Goal: Task Accomplishment & Management: Use online tool/utility

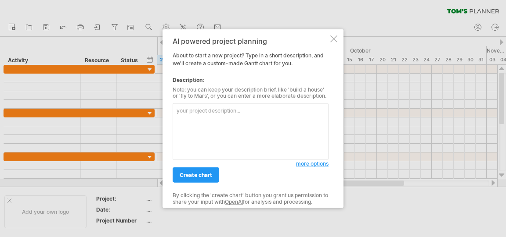
click at [235, 133] on textarea at bounding box center [250, 132] width 156 height 57
paste textarea "2025/xx/xx ~2025/xx/xx 需求訪談 2025/xx/xx ~2021/xx/xx 概要設計 2025/xx/xx ~2025/xx/xx …"
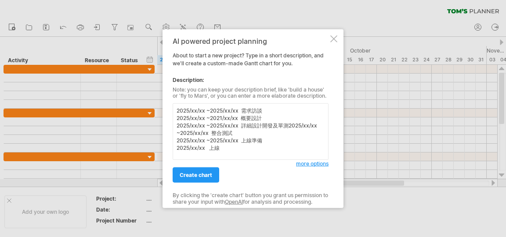
drag, startPoint x: 226, startPoint y: 151, endPoint x: 172, endPoint y: 112, distance: 66.4
click at [172, 112] on textarea "2025/xx/xx ~2025/xx/xx 需求訪談 2025/xx/xx ~2021/xx/xx 概要設計 2025/xx/xx ~2025/xx/xx …" at bounding box center [250, 132] width 156 height 57
paste textarea "專案拆分成5個階段：專案準備/項目實現/測試階段/UAT/上線準備/上線判定每個階段拆分任務如下：1. 專案準備: 需求訪談 2.項目實現: 概要設計,廠商開…"
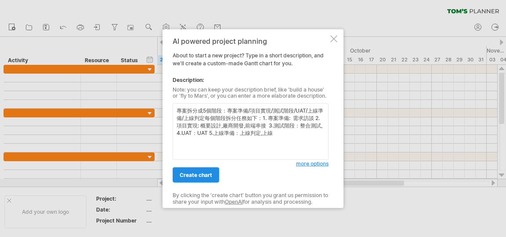
type textarea "專案拆分成5個階段：專案準備/項目實現/測試階段/UAT/上線準備/上線判定每個階段拆分任務如下：1. 專案準備: 需求訪談 2.項目實現: 概要設計,廠商開…"
click at [204, 172] on span "create chart" at bounding box center [195, 175] width 32 height 7
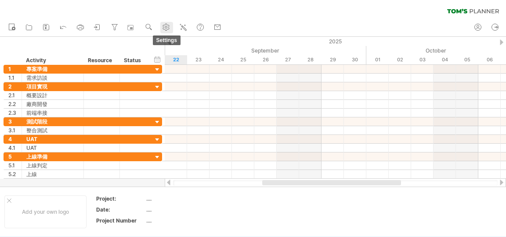
click at [167, 32] on link "settings" at bounding box center [166, 27] width 13 height 11
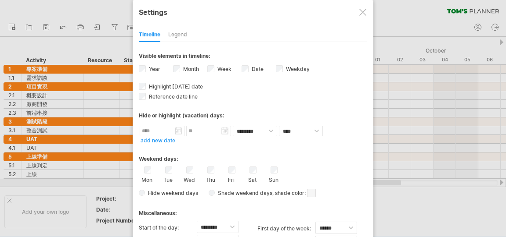
select select "*"
select select "**"
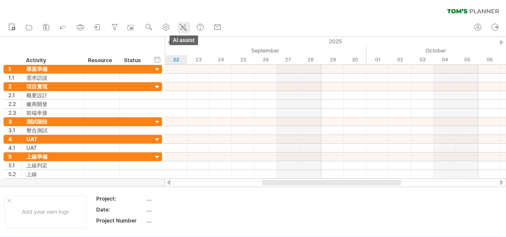
click at [183, 27] on icon at bounding box center [183, 27] width 9 height 9
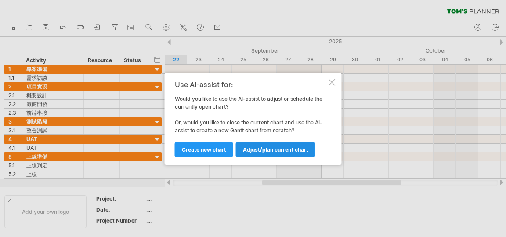
click at [261, 149] on span "Adjust/plan current chart" at bounding box center [275, 150] width 65 height 7
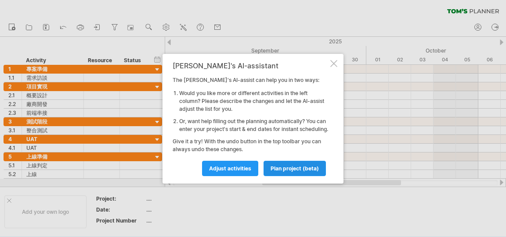
click at [279, 168] on link "plan project (beta)" at bounding box center [294, 168] width 62 height 15
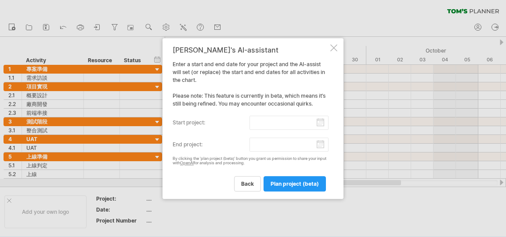
click at [319, 124] on input "start project:" at bounding box center [288, 123] width 79 height 14
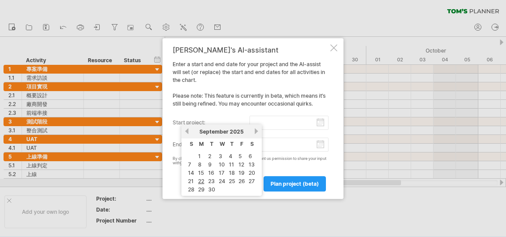
click at [196, 154] on table "S M T W T F S 1 2 3 4 5 6 7 8 9 10 11 12 13 14 15 16 17 18 19 20 21 22 23 24 25…" at bounding box center [222, 167] width 72 height 56
click at [199, 157] on link "1" at bounding box center [199, 156] width 4 height 8
type input "********"
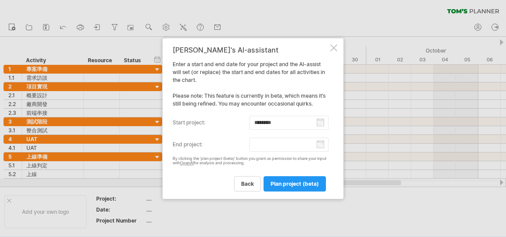
click at [319, 145] on input "end project:" at bounding box center [288, 145] width 79 height 14
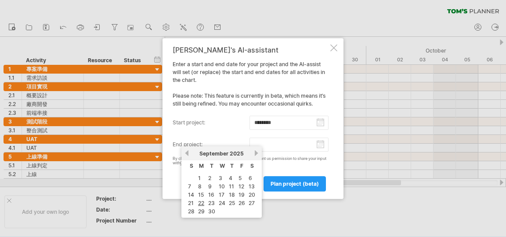
click at [256, 152] on link "next" at bounding box center [256, 153] width 7 height 7
click at [254, 154] on link "next" at bounding box center [256, 153] width 7 height 7
click at [255, 154] on link "next" at bounding box center [256, 153] width 7 height 7
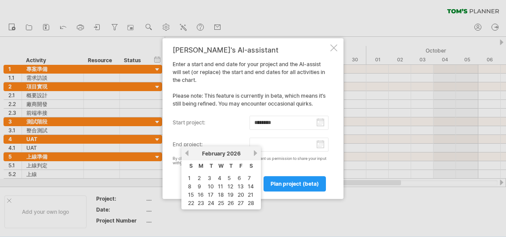
click at [253, 200] on link "28" at bounding box center [251, 203] width 8 height 8
type input "********"
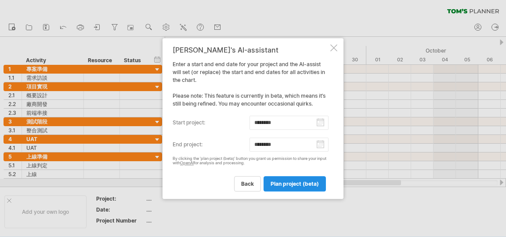
click at [301, 185] on span "plan project (beta)" at bounding box center [294, 184] width 48 height 7
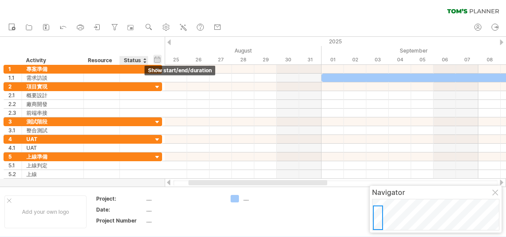
click at [156, 59] on div "hide start/end/duration show start/end/duration" at bounding box center [157, 59] width 8 height 9
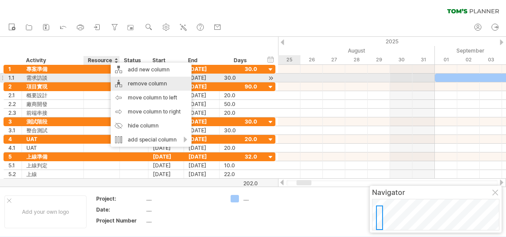
click at [123, 81] on div "remove column" at bounding box center [151, 84] width 81 height 14
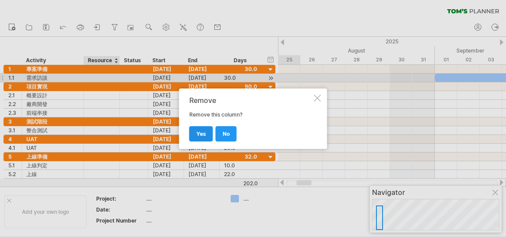
click at [201, 131] on span "yes" at bounding box center [201, 134] width 10 height 7
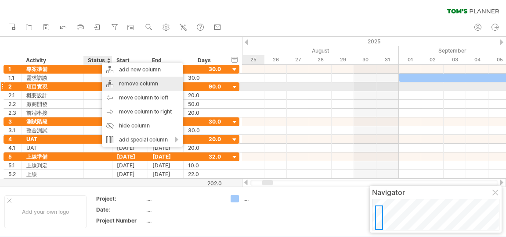
click at [126, 87] on div "remove column" at bounding box center [142, 84] width 81 height 14
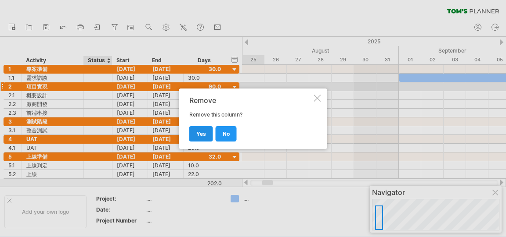
click at [194, 131] on link "yes" at bounding box center [201, 133] width 24 height 15
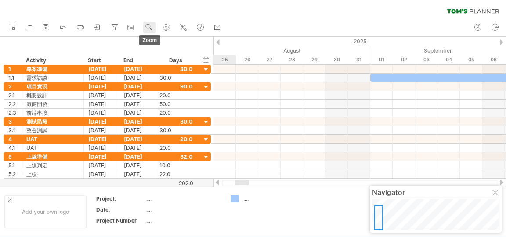
click at [152, 27] on use at bounding box center [148, 27] width 9 height 9
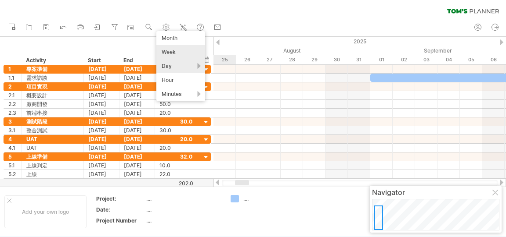
click at [180, 50] on div "Week" at bounding box center [180, 52] width 49 height 14
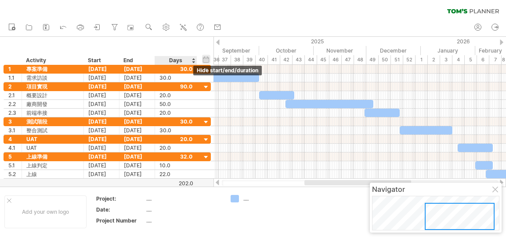
click at [206, 60] on div "hide start/end/duration show start/end/duration" at bounding box center [206, 59] width 8 height 9
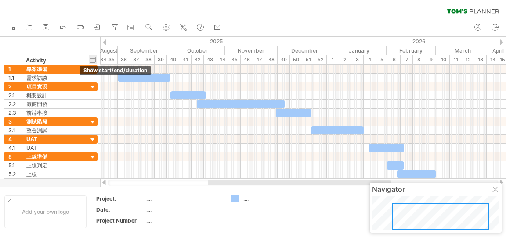
click at [93, 58] on div "hide start/end/duration show start/end/duration" at bounding box center [93, 59] width 8 height 9
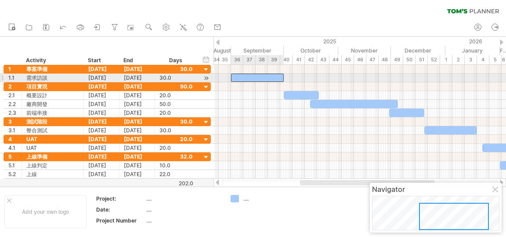
click at [254, 74] on div at bounding box center [257, 78] width 53 height 8
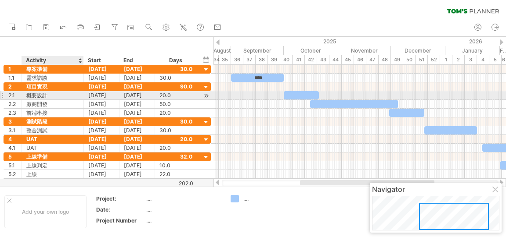
click at [52, 96] on div "概要設計" at bounding box center [52, 95] width 53 height 8
click at [52, 96] on input "****" at bounding box center [52, 95] width 53 height 8
click at [297, 93] on div at bounding box center [300, 95] width 35 height 8
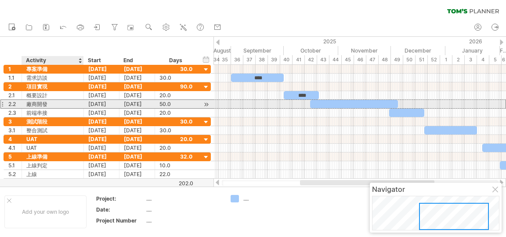
click at [51, 102] on div "廠商開發" at bounding box center [52, 104] width 53 height 8
click at [51, 102] on input "****" at bounding box center [52, 104] width 53 height 8
click at [338, 101] on div at bounding box center [354, 104] width 88 height 8
click at [1, 103] on div at bounding box center [2, 104] width 4 height 9
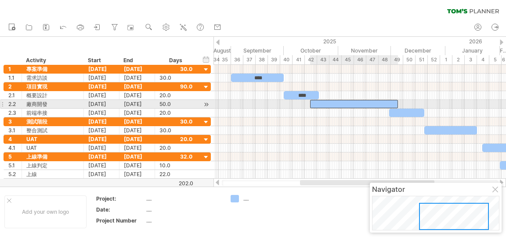
click at [326, 105] on div at bounding box center [354, 104] width 88 height 8
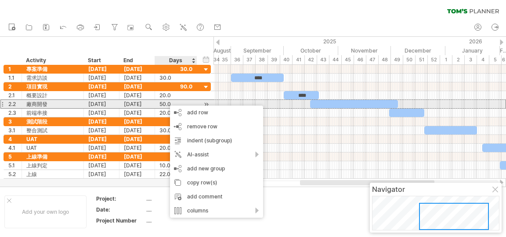
click at [59, 103] on div "廠商開發" at bounding box center [52, 104] width 53 height 8
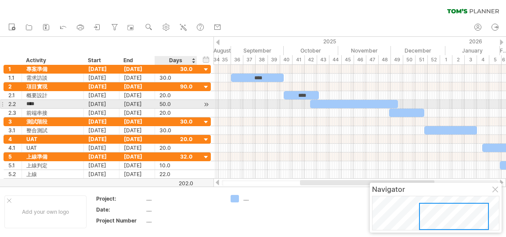
click at [59, 103] on input "****" at bounding box center [52, 104] width 53 height 8
click at [53, 102] on input "****" at bounding box center [52, 104] width 53 height 8
click at [37, 104] on input "****" at bounding box center [52, 104] width 53 height 8
click at [52, 103] on input "****" at bounding box center [52, 104] width 53 height 8
type input "******"
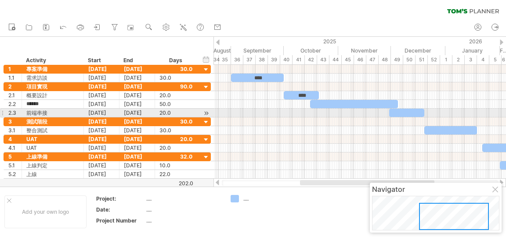
click at [4, 113] on div "2.3" at bounding box center [13, 113] width 18 height 8
click at [44, 115] on div "前端串接" at bounding box center [52, 113] width 53 height 8
click at [54, 111] on input "****" at bounding box center [52, 113] width 53 height 8
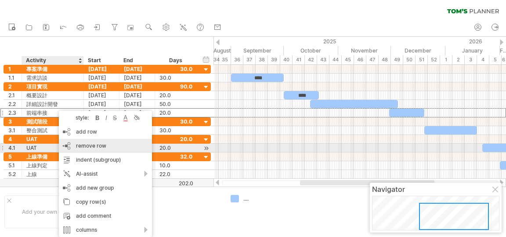
click at [95, 147] on span "remove row" at bounding box center [91, 146] width 30 height 7
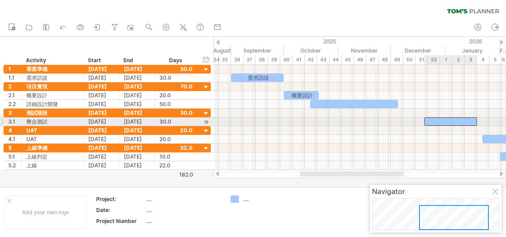
click at [426, 119] on div at bounding box center [450, 122] width 53 height 8
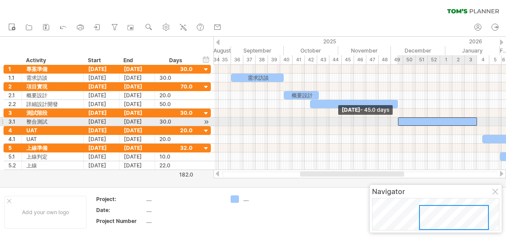
drag, startPoint x: 425, startPoint y: 120, endPoint x: 398, endPoint y: 120, distance: 26.8
click at [398, 120] on span at bounding box center [398, 122] width 4 height 8
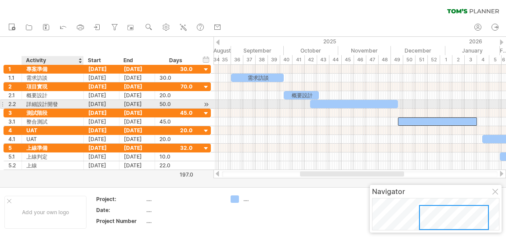
click at [57, 102] on div "詳細設計開發" at bounding box center [52, 104] width 53 height 8
click at [57, 102] on input "******" at bounding box center [52, 104] width 53 height 8
click at [335, 102] on div at bounding box center [354, 104] width 88 height 8
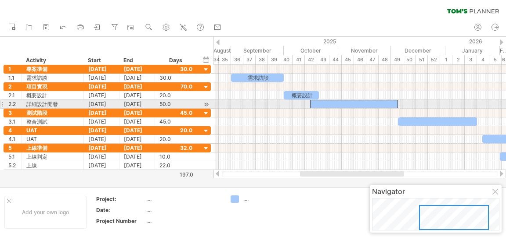
click at [335, 102] on div at bounding box center [354, 104] width 88 height 8
paste div
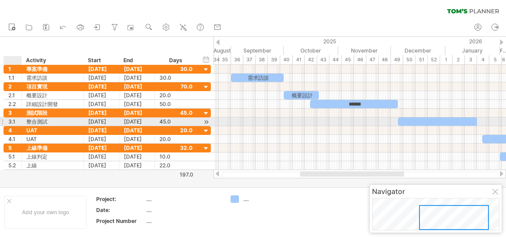
click at [7, 121] on div "3.1" at bounding box center [13, 122] width 18 height 8
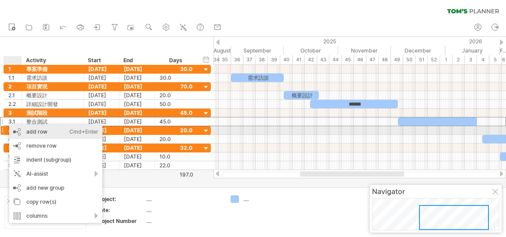
click at [38, 134] on div "add row Ctrl+Enter Cmd+Enter" at bounding box center [55, 132] width 93 height 14
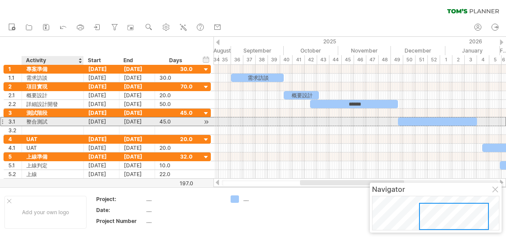
click at [37, 122] on div "整合測試" at bounding box center [52, 122] width 53 height 8
click at [61, 119] on input "****" at bounding box center [52, 122] width 53 height 8
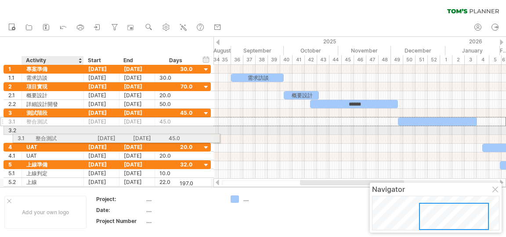
drag, startPoint x: 25, startPoint y: 119, endPoint x: 62, endPoint y: 137, distance: 40.8
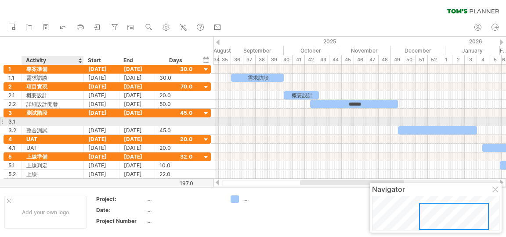
click at [51, 122] on div at bounding box center [52, 122] width 53 height 8
click at [51, 122] on input "text" at bounding box center [52, 122] width 53 height 8
type input "*"
type input "****"
click at [109, 122] on div at bounding box center [102, 122] width 36 height 8
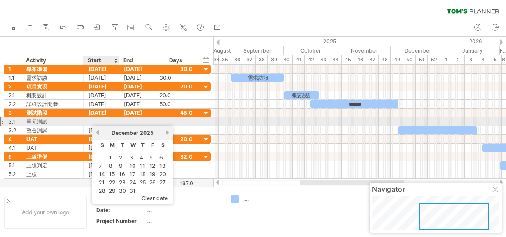
click at [109, 122] on div at bounding box center [102, 122] width 36 height 8
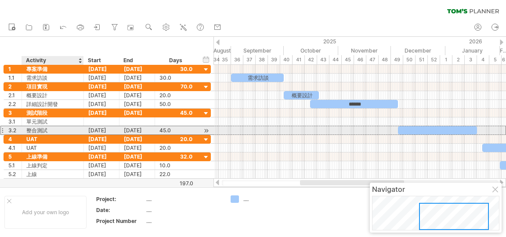
click at [88, 130] on div "[DATE]" at bounding box center [102, 130] width 36 height 8
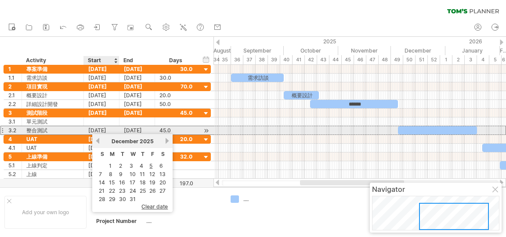
click at [97, 130] on div "[DATE]" at bounding box center [102, 130] width 36 height 8
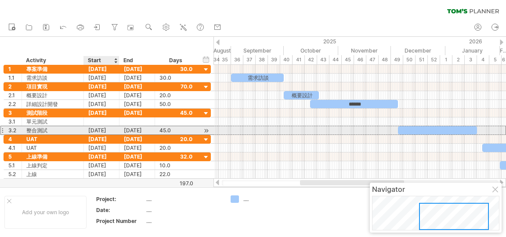
click at [97, 130] on div "[DATE]" at bounding box center [102, 130] width 36 height 8
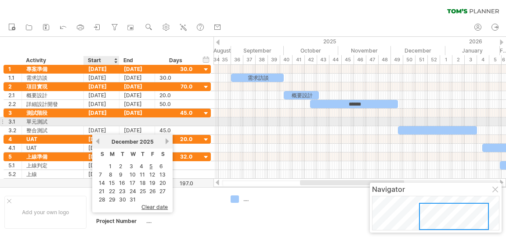
click at [95, 121] on div at bounding box center [102, 122] width 36 height 8
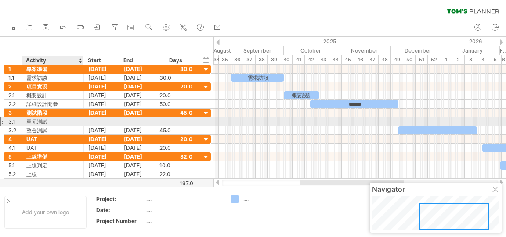
click at [86, 121] on div at bounding box center [102, 122] width 36 height 8
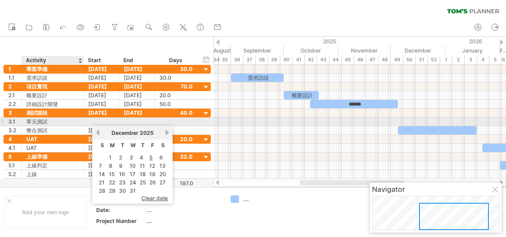
click at [75, 122] on div "單元測試" at bounding box center [52, 122] width 53 height 8
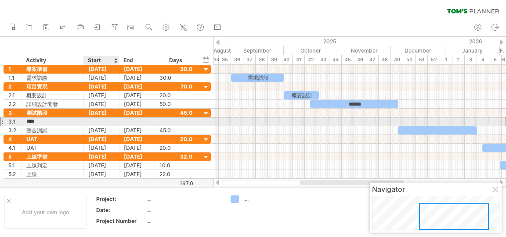
click at [97, 122] on div at bounding box center [102, 122] width 36 height 8
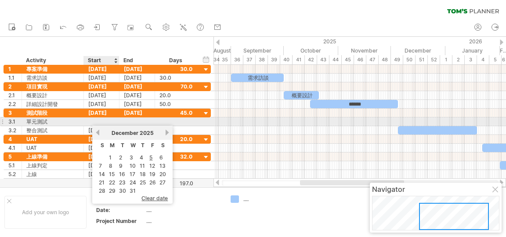
click at [97, 122] on div at bounding box center [102, 122] width 36 height 8
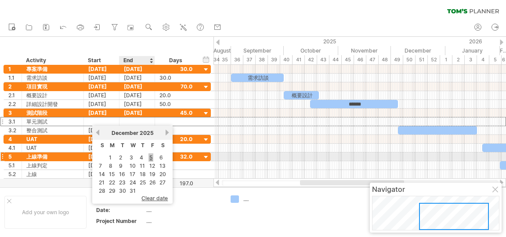
click at [151, 156] on link "5" at bounding box center [150, 158] width 5 height 8
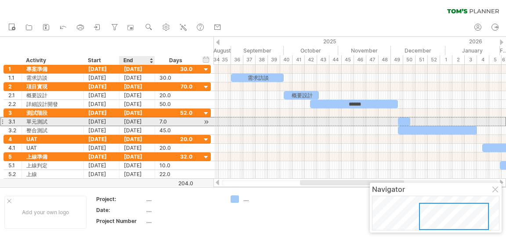
click at [143, 120] on div "[DATE]" at bounding box center [137, 122] width 36 height 8
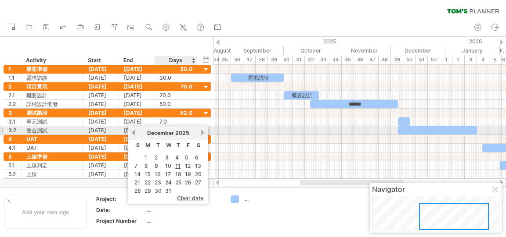
click at [202, 132] on link "next" at bounding box center [202, 132] width 7 height 7
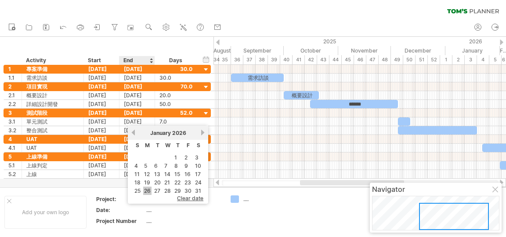
click at [150, 187] on link "26" at bounding box center [147, 191] width 8 height 8
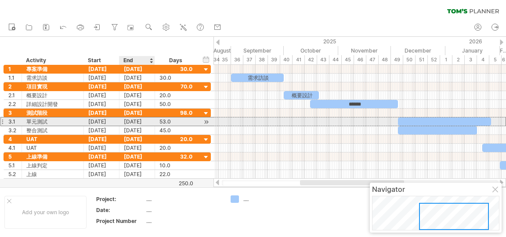
click at [141, 120] on div "[DATE]" at bounding box center [137, 122] width 36 height 8
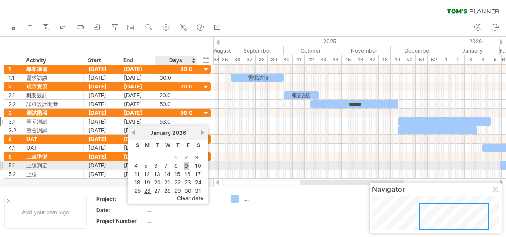
click at [188, 163] on link "9" at bounding box center [185, 166] width 5 height 8
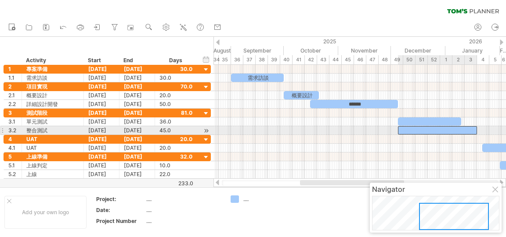
click at [401, 132] on div at bounding box center [437, 130] width 79 height 8
drag, startPoint x: 398, startPoint y: 128, endPoint x: 437, endPoint y: 129, distance: 39.1
click at [437, 129] on span at bounding box center [437, 130] width 4 height 8
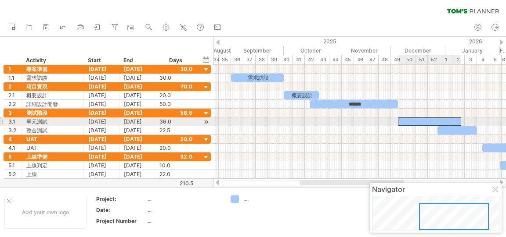
click at [459, 121] on div at bounding box center [429, 122] width 63 height 8
drag, startPoint x: 460, startPoint y: 121, endPoint x: 445, endPoint y: 121, distance: 14.9
click at [445, 121] on span at bounding box center [446, 122] width 4 height 8
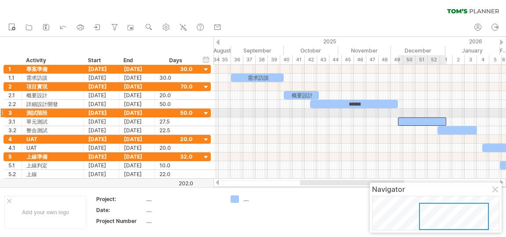
click at [432, 118] on div at bounding box center [422, 122] width 48 height 8
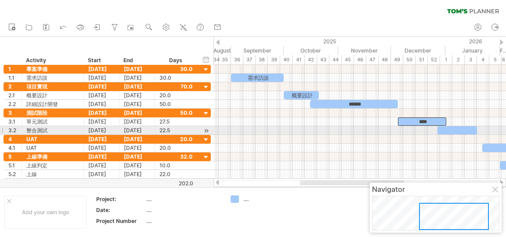
click at [455, 129] on div at bounding box center [456, 130] width 39 height 8
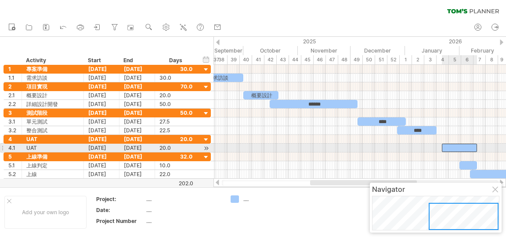
click at [464, 144] on div at bounding box center [458, 148] width 35 height 8
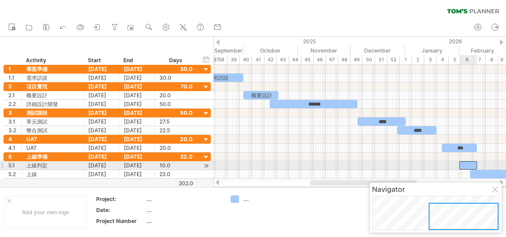
click at [467, 162] on div at bounding box center [468, 165] width 18 height 8
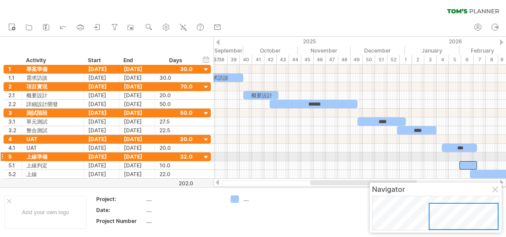
click at [447, 161] on div at bounding box center [359, 165] width 292 height 9
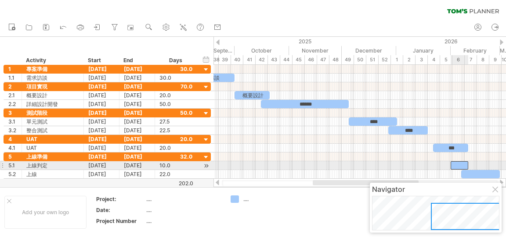
click at [453, 165] on div at bounding box center [459, 165] width 18 height 8
drag, startPoint x: 451, startPoint y: 164, endPoint x: 463, endPoint y: 164, distance: 11.4
click at [463, 164] on span at bounding box center [462, 165] width 4 height 8
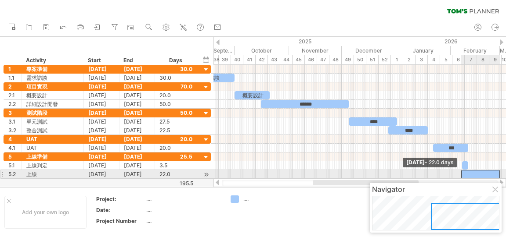
click at [462, 172] on span at bounding box center [461, 174] width 4 height 8
drag, startPoint x: 462, startPoint y: 172, endPoint x: 477, endPoint y: 172, distance: 15.4
click at [477, 172] on span at bounding box center [477, 174] width 4 height 8
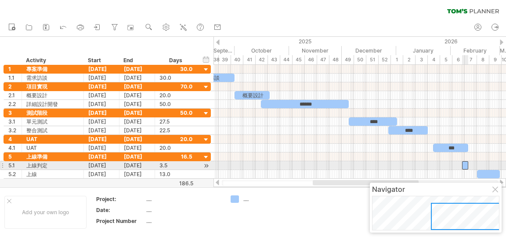
click at [464, 164] on div at bounding box center [465, 165] width 6 height 8
drag, startPoint x: 464, startPoint y: 164, endPoint x: 470, endPoint y: 164, distance: 5.7
click at [470, 164] on div at bounding box center [472, 165] width 6 height 8
click at [473, 164] on span at bounding box center [474, 165] width 4 height 8
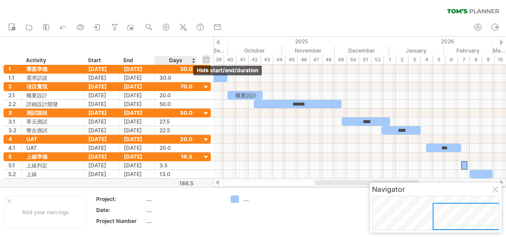
click at [204, 58] on div "hide start/end/duration show start/end/duration" at bounding box center [206, 59] width 8 height 9
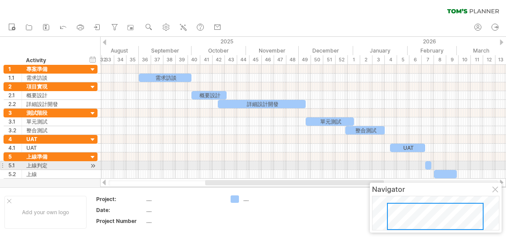
click at [428, 165] on div at bounding box center [428, 165] width 6 height 8
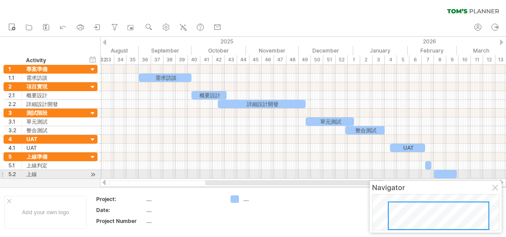
click at [440, 172] on div at bounding box center [445, 174] width 23 height 8
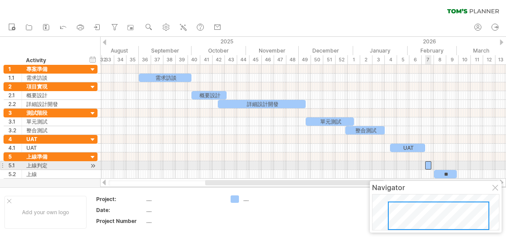
click at [427, 165] on div at bounding box center [428, 165] width 6 height 8
click at [413, 168] on div at bounding box center [302, 165] width 405 height 9
click at [429, 165] on div "****" at bounding box center [428, 165] width 6 height 8
drag, startPoint x: 430, startPoint y: 165, endPoint x: 442, endPoint y: 165, distance: 11.4
click at [442, 165] on span at bounding box center [443, 165] width 4 height 8
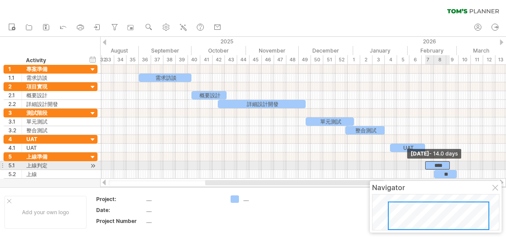
drag, startPoint x: 443, startPoint y: 165, endPoint x: 449, endPoint y: 165, distance: 6.1
click at [449, 165] on span at bounding box center [450, 165] width 4 height 8
click at [437, 163] on div "****" at bounding box center [437, 165] width 25 height 8
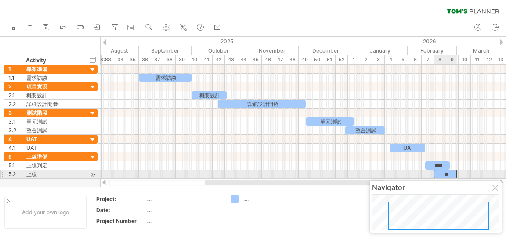
click at [439, 174] on div "**" at bounding box center [445, 174] width 23 height 8
click at [438, 173] on div "**" at bounding box center [445, 174] width 23 height 8
drag, startPoint x: 434, startPoint y: 173, endPoint x: 441, endPoint y: 172, distance: 7.1
click at [442, 172] on span at bounding box center [442, 174] width 4 height 8
click at [415, 172] on div at bounding box center [302, 174] width 405 height 9
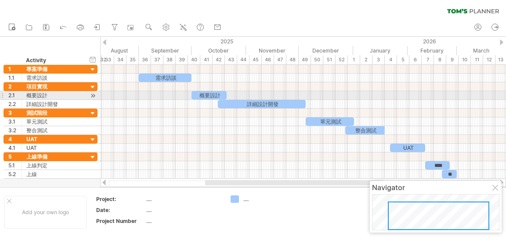
click at [200, 93] on div "概要設計" at bounding box center [208, 95] width 35 height 8
click at [200, 93] on div "****" at bounding box center [208, 95] width 35 height 8
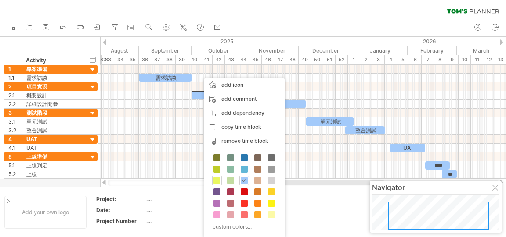
click at [219, 181] on span at bounding box center [216, 180] width 7 height 7
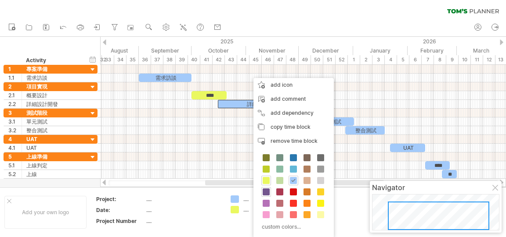
click at [265, 191] on span at bounding box center [265, 192] width 7 height 7
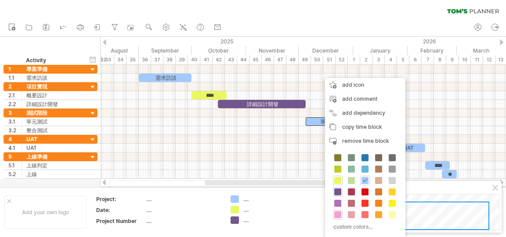
click at [337, 213] on span at bounding box center [337, 215] width 7 height 7
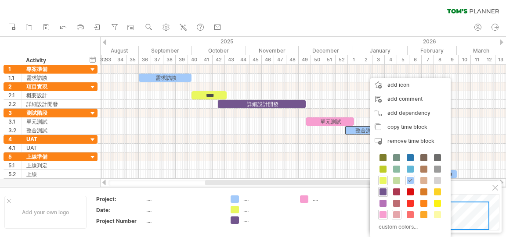
click at [395, 213] on span at bounding box center [396, 215] width 7 height 7
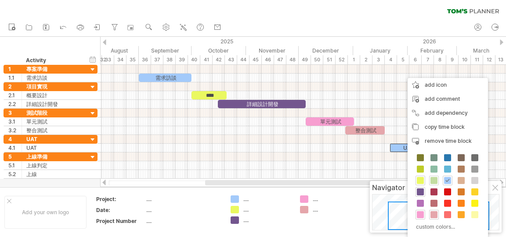
click at [432, 182] on span at bounding box center [433, 180] width 7 height 7
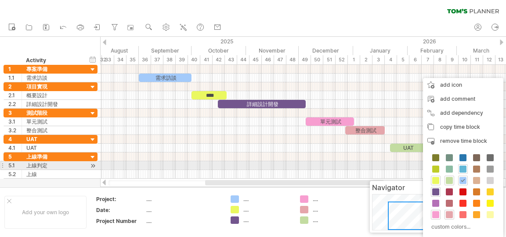
click at [463, 169] on span at bounding box center [462, 169] width 7 height 7
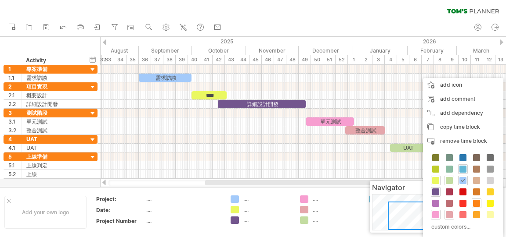
click at [474, 201] on span at bounding box center [476, 203] width 7 height 7
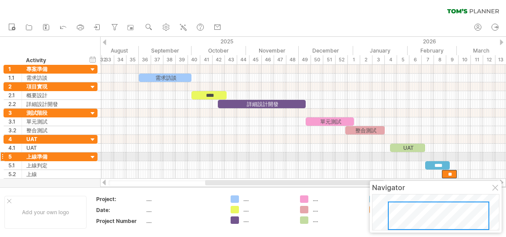
click at [348, 158] on div at bounding box center [302, 157] width 405 height 9
click at [254, 155] on div at bounding box center [302, 157] width 405 height 9
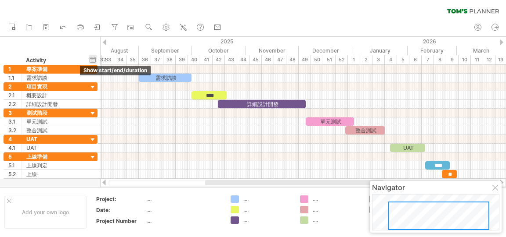
click at [93, 57] on div "hide start/end/duration show start/end/duration" at bounding box center [93, 59] width 8 height 9
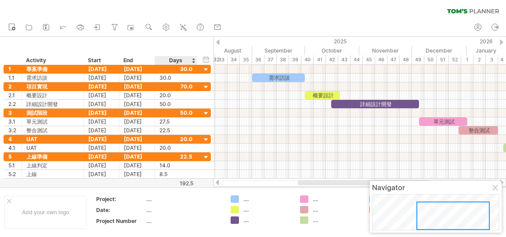
click at [201, 59] on div "hide start/end/duration show start/end/duration ******** Activity Start End Days" at bounding box center [106, 51] width 213 height 28
click at [204, 60] on div "hide start/end/duration show start/end/duration" at bounding box center [206, 59] width 8 height 9
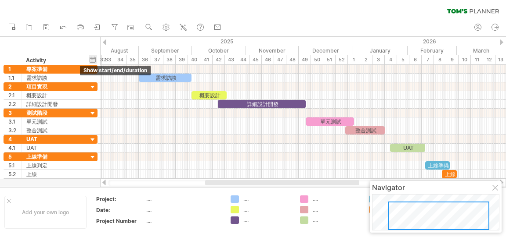
click at [95, 59] on div "hide start/end/duration show start/end/duration" at bounding box center [93, 59] width 8 height 9
